Goal: Download file/media

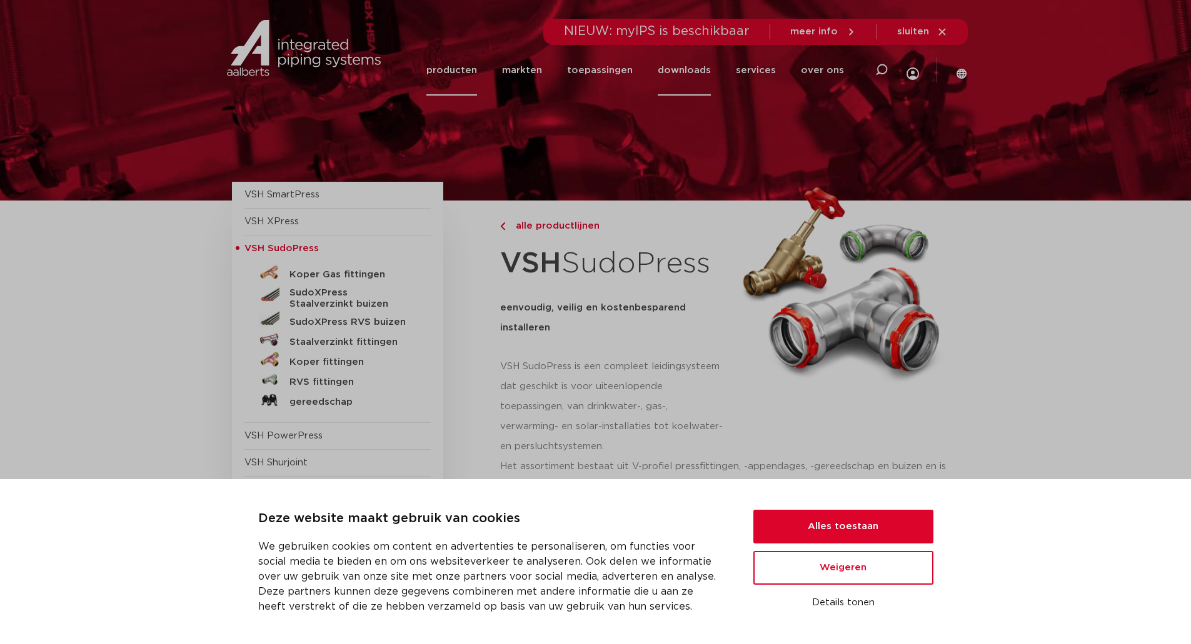
click at [701, 69] on link "downloads" at bounding box center [684, 70] width 53 height 51
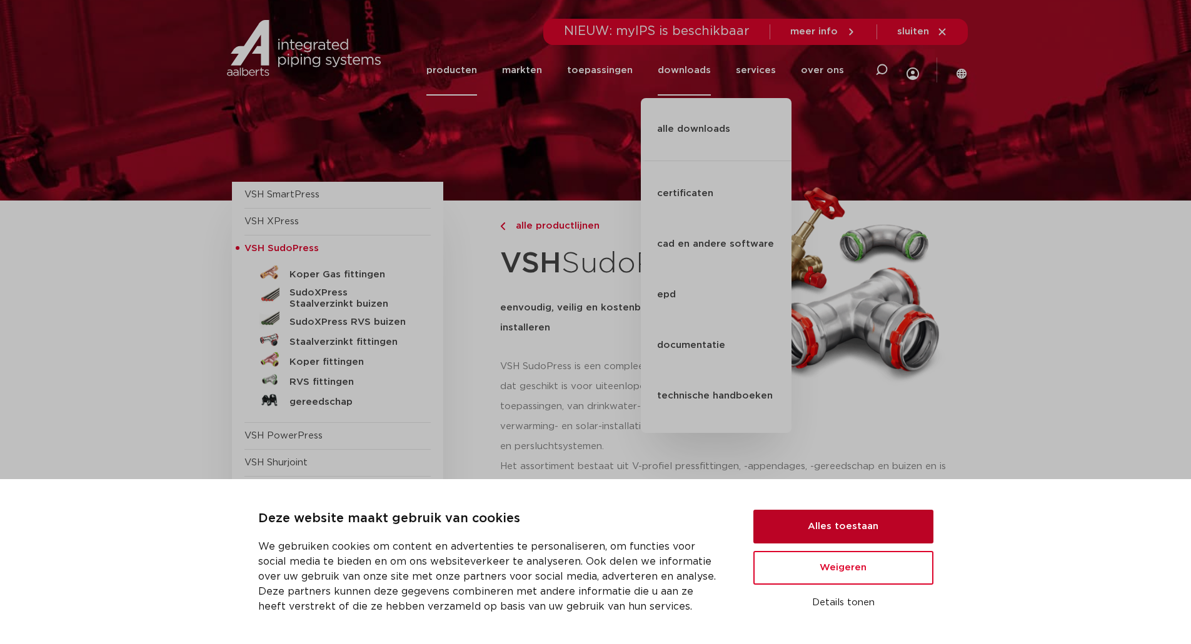
click at [833, 520] on button "Alles toestaan" at bounding box center [843, 527] width 180 height 34
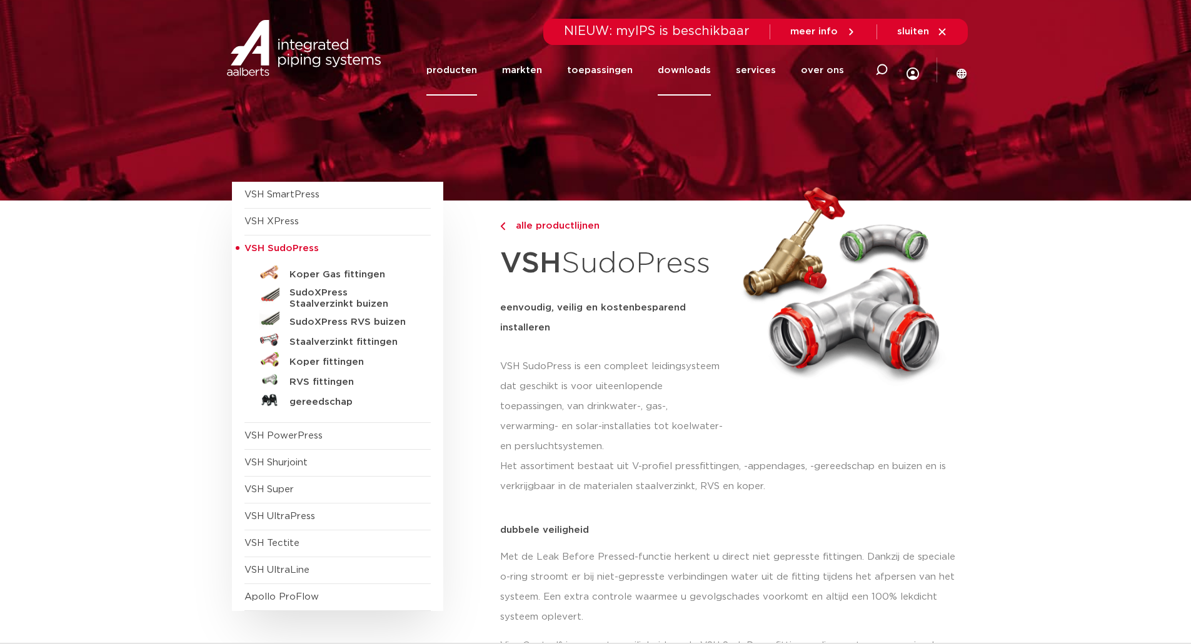
click at [693, 67] on link "downloads" at bounding box center [684, 70] width 53 height 51
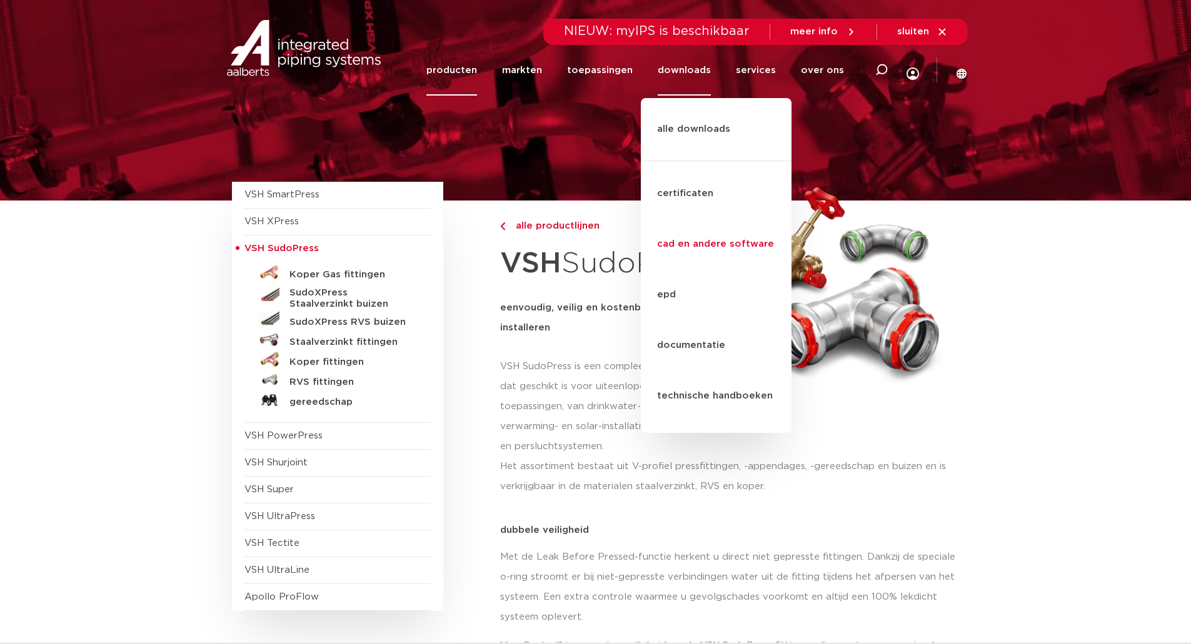
click at [694, 219] on link "cad en andere software" at bounding box center [716, 244] width 151 height 51
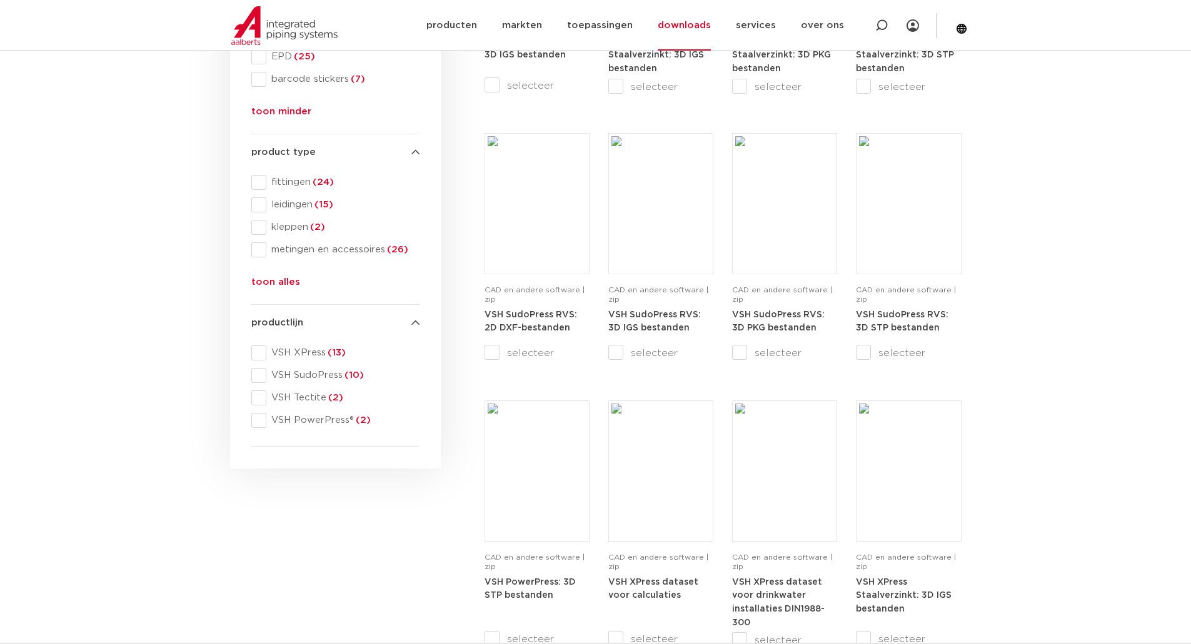
scroll to position [375, 0]
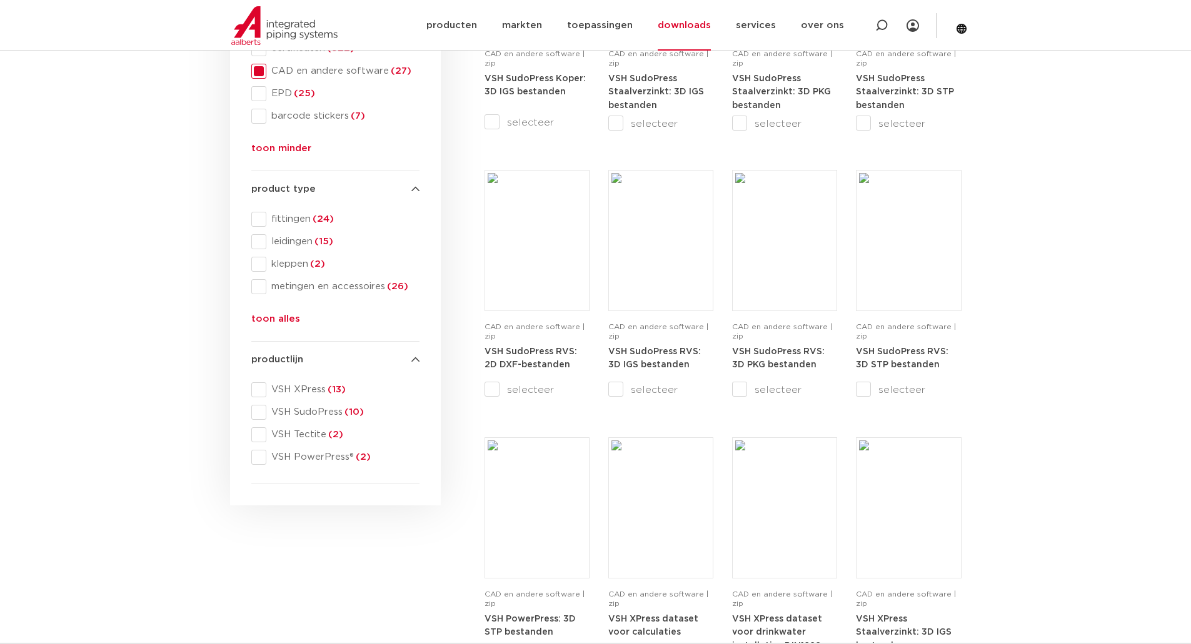
click at [1030, 262] on section "search downloads by name or type search Search content Clear filters filters wi…" at bounding box center [595, 566] width 1191 height 1481
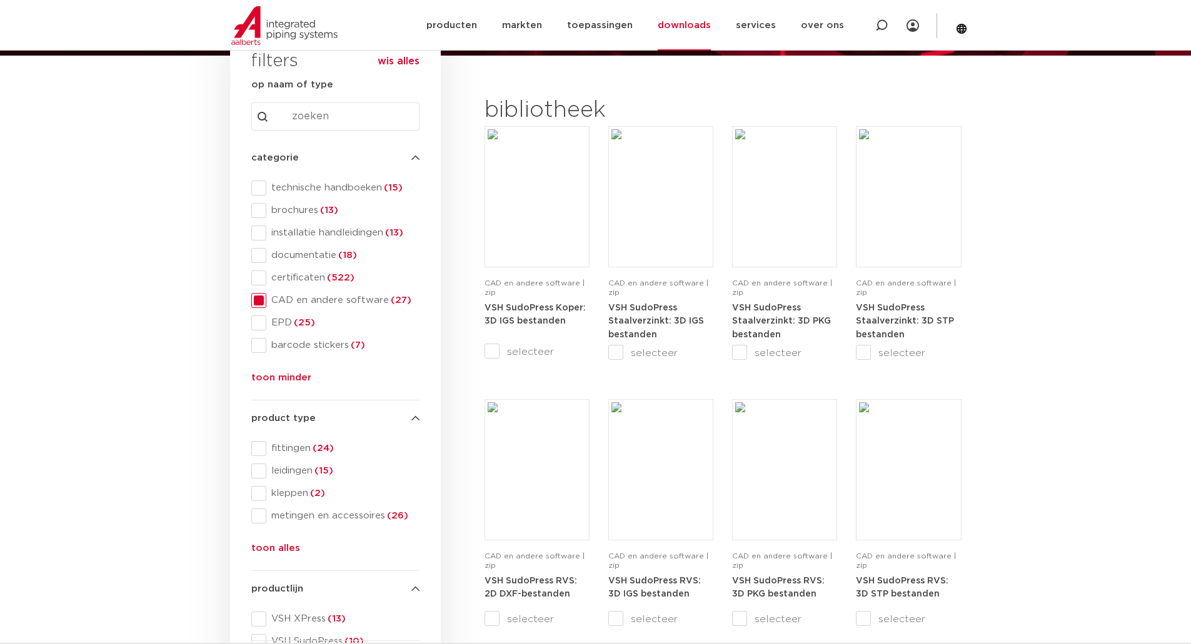
scroll to position [125, 0]
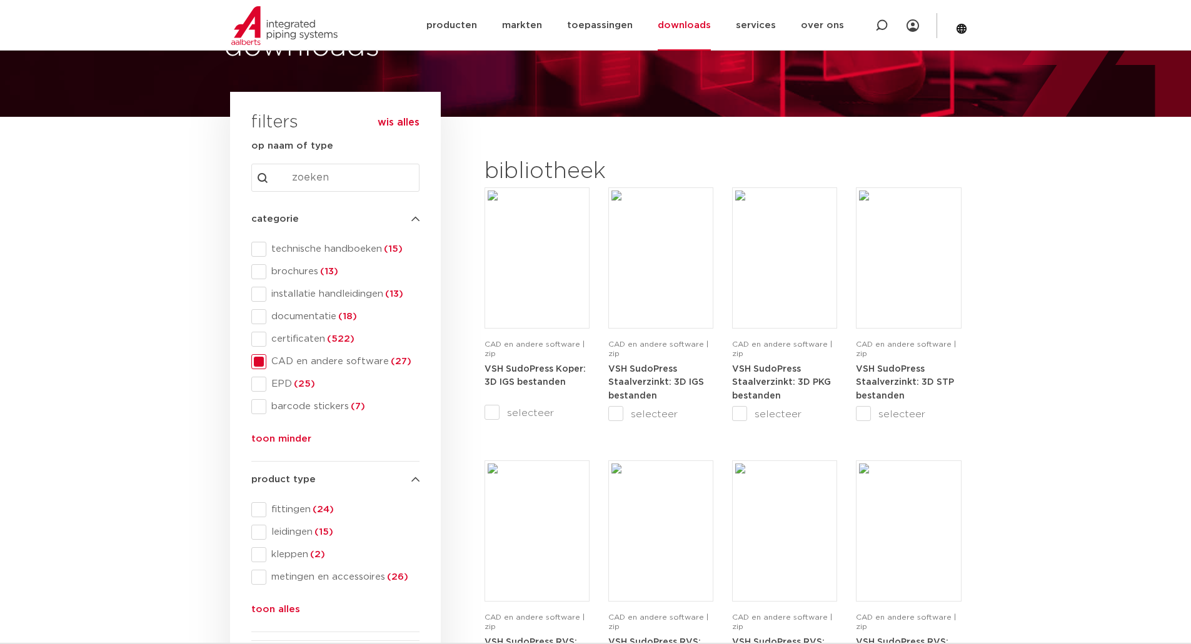
scroll to position [63, 0]
